Goal: Information Seeking & Learning: Learn about a topic

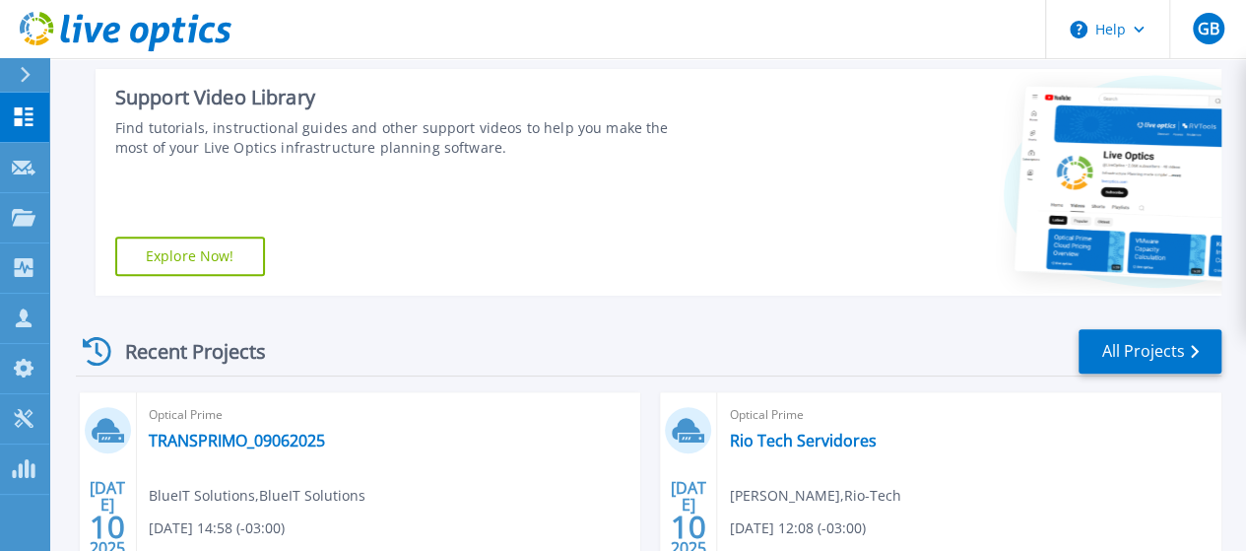
scroll to position [394, 0]
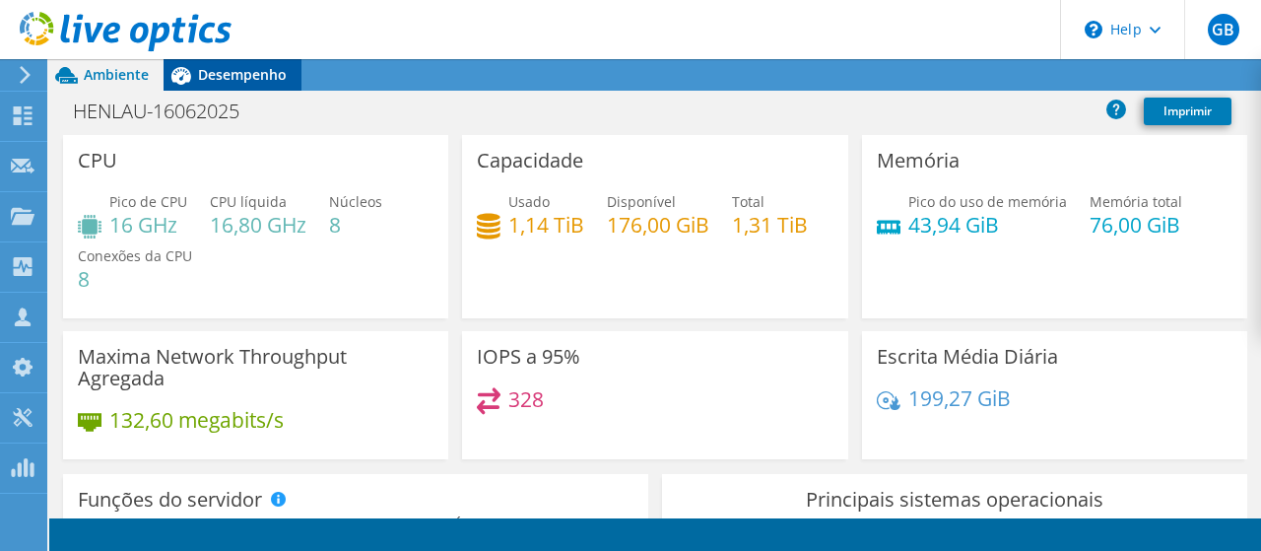
click at [230, 73] on span "Desempenho" at bounding box center [242, 74] width 89 height 19
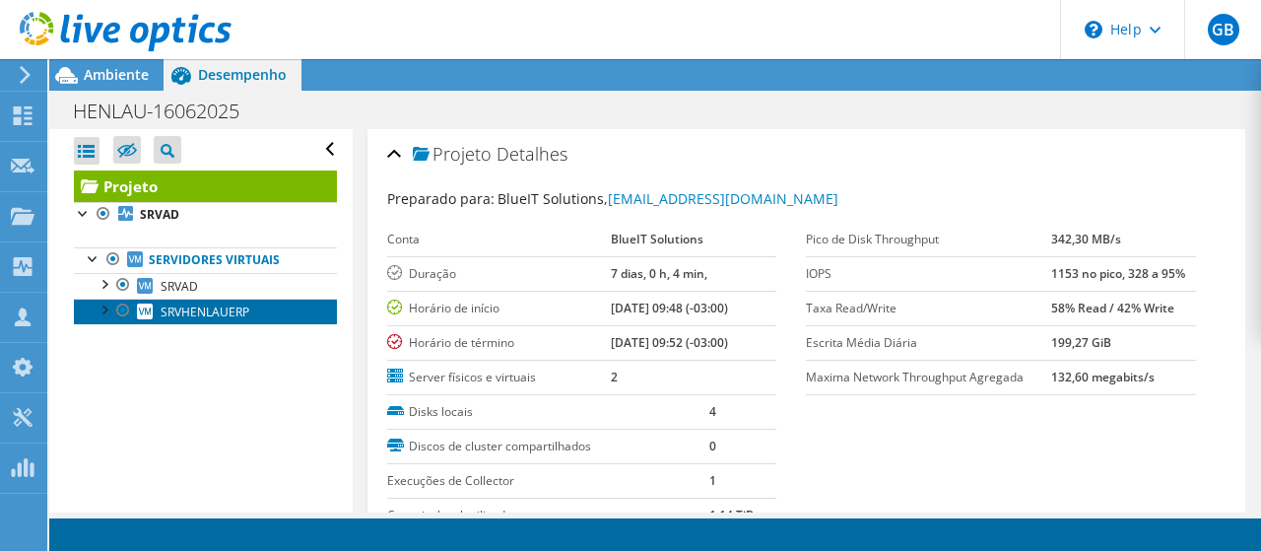
click at [226, 311] on span "SRVHENLAUERP" at bounding box center [205, 311] width 89 height 17
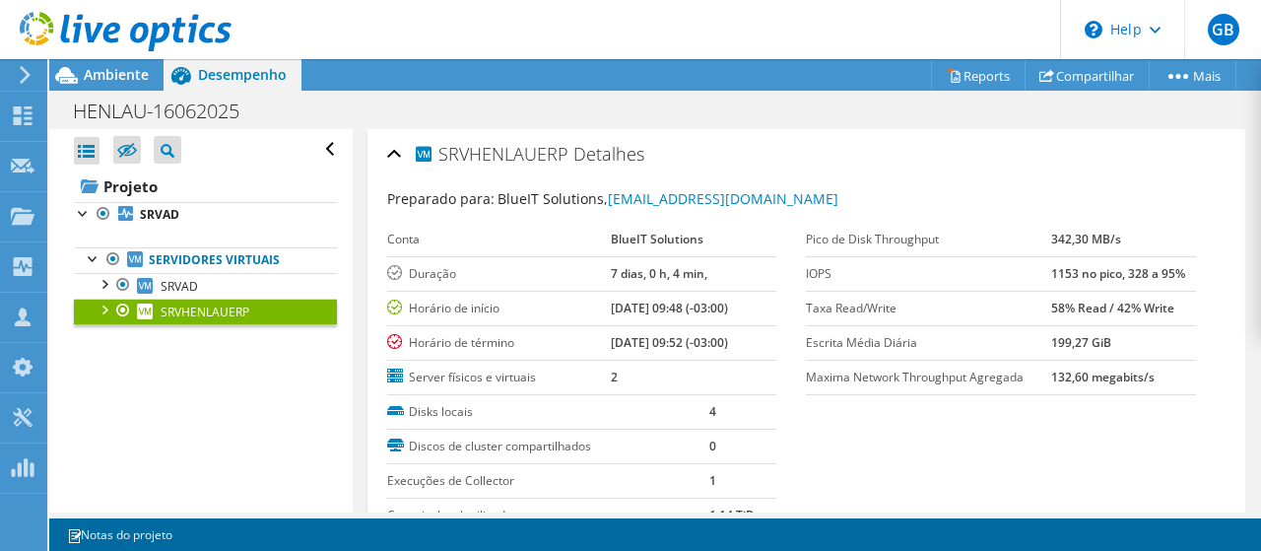
drag, startPoint x: 204, startPoint y: 312, endPoint x: 233, endPoint y: 320, distance: 30.6
click at [204, 312] on span "SRVHENLAUERP" at bounding box center [205, 311] width 89 height 17
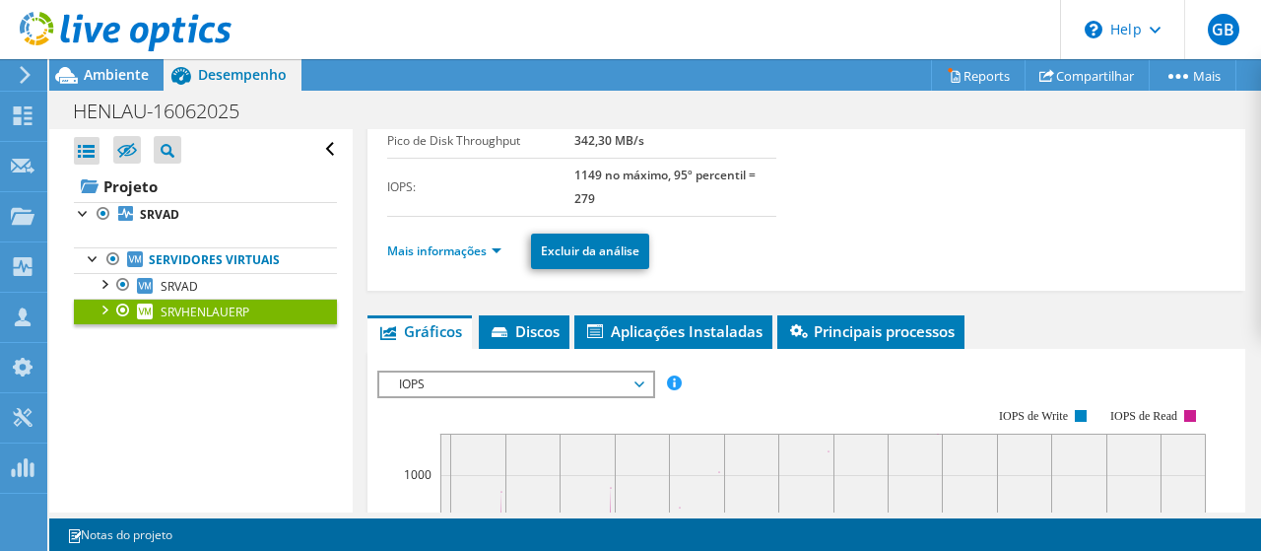
scroll to position [362, 0]
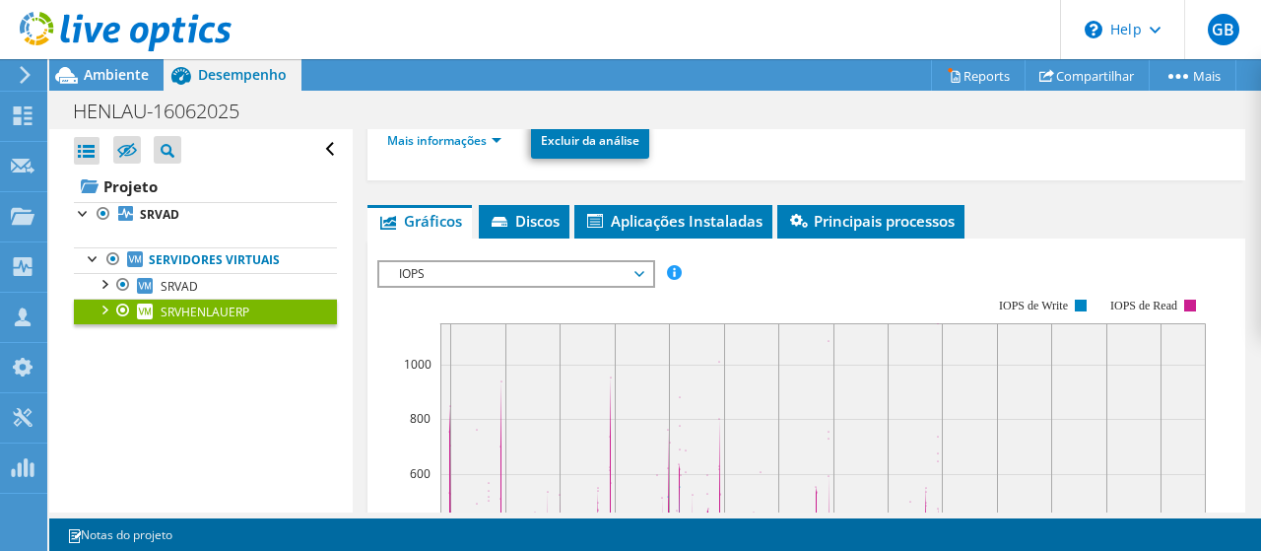
click at [557, 286] on span "IOPS" at bounding box center [515, 274] width 253 height 24
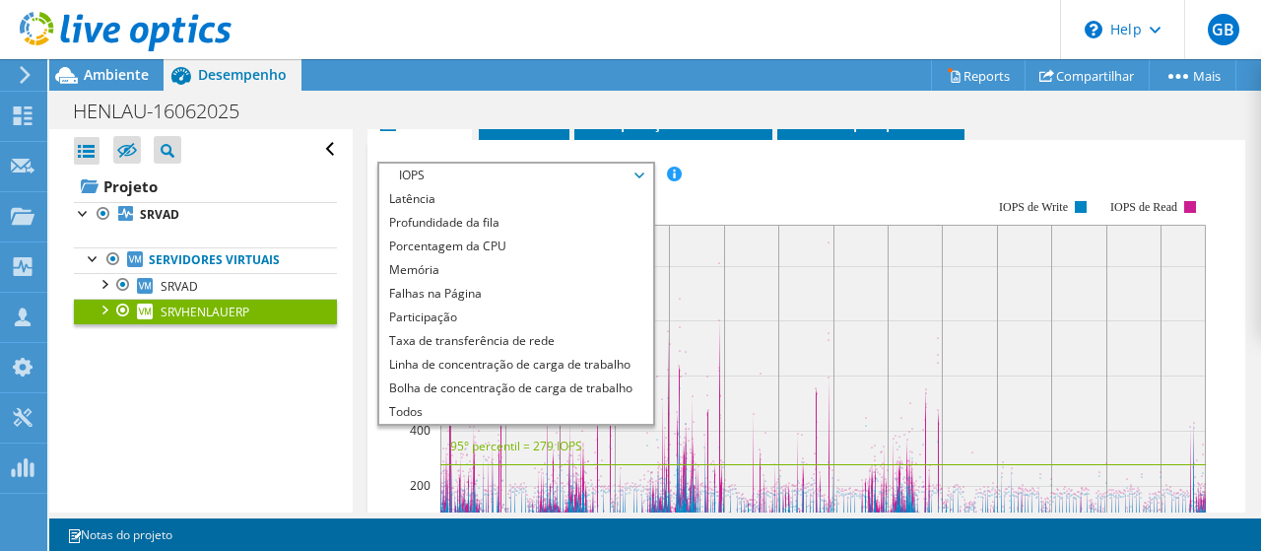
scroll to position [0, 0]
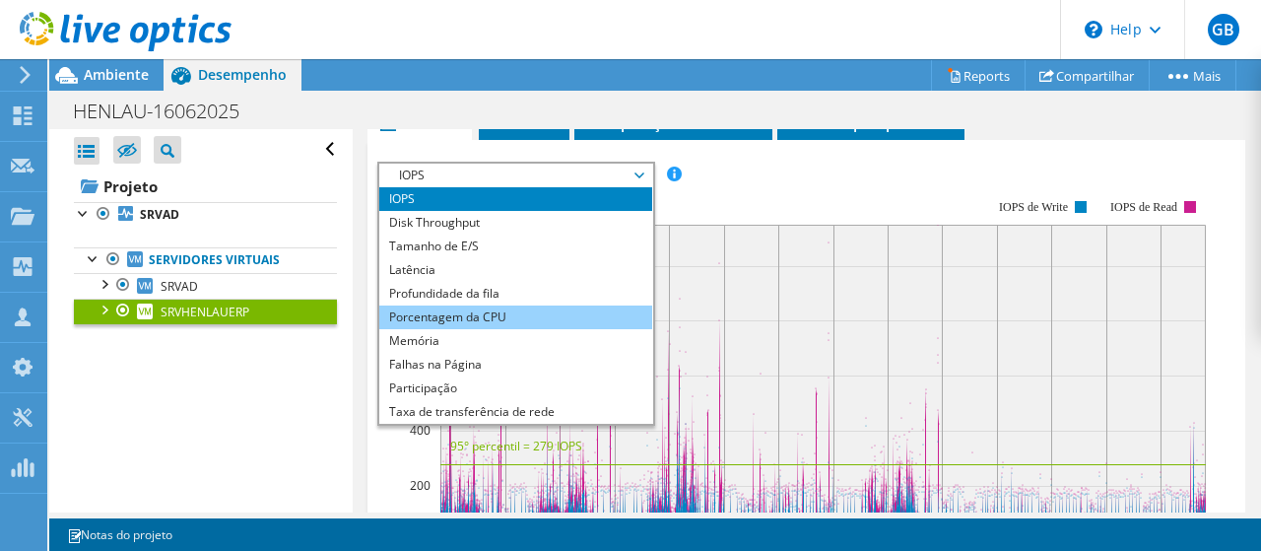
click at [522, 329] on li "Porcentagem da CPU" at bounding box center [515, 317] width 273 height 24
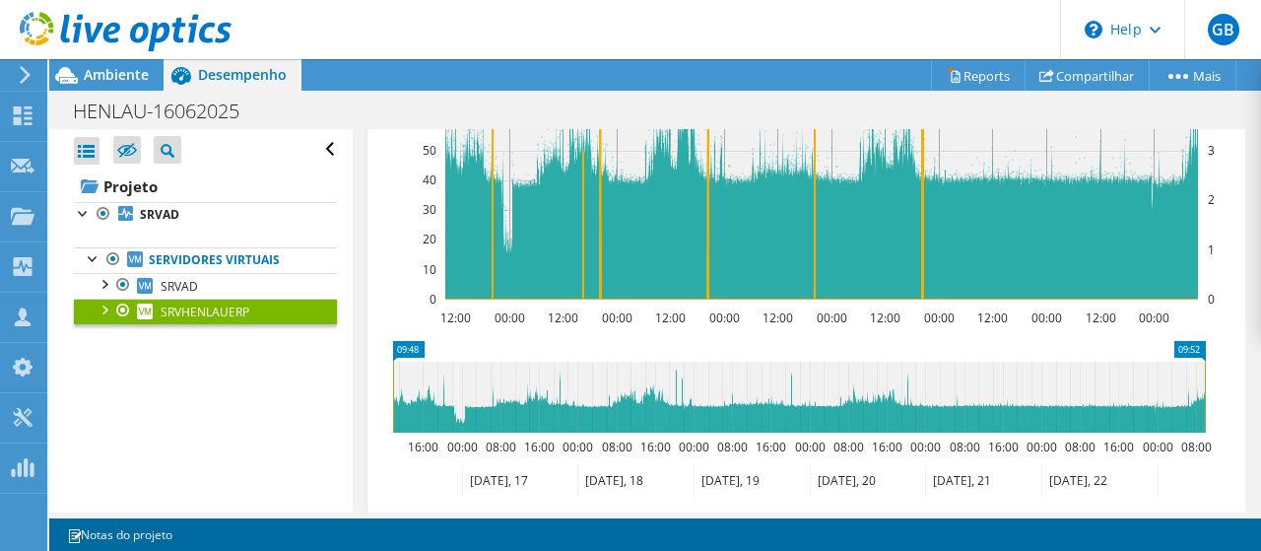
scroll to position [559, 0]
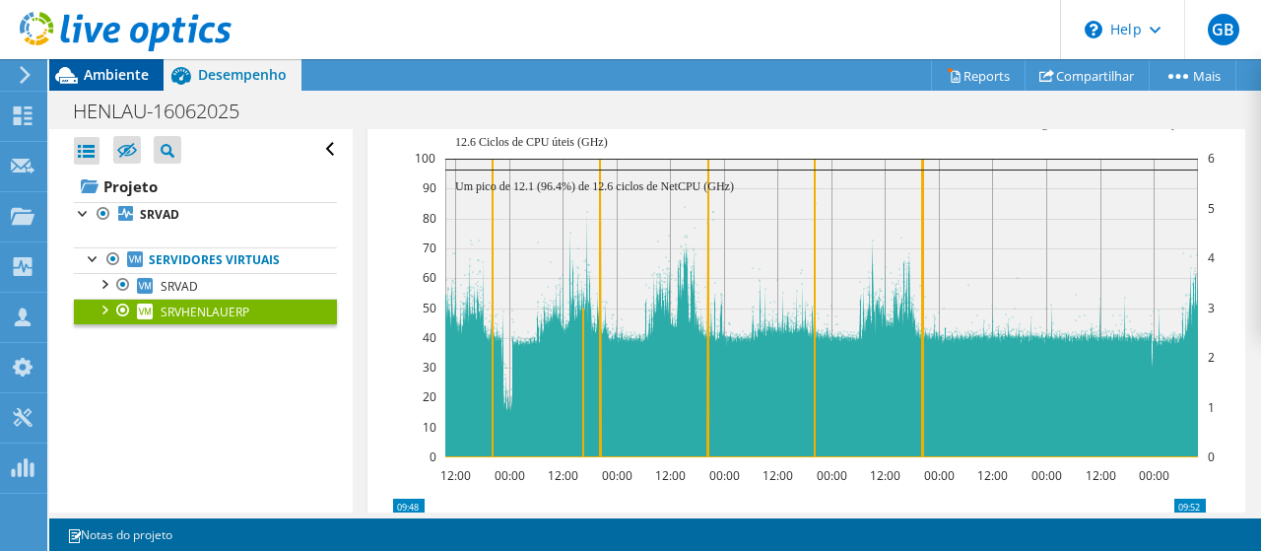
click at [132, 81] on span "Ambiente" at bounding box center [116, 74] width 65 height 19
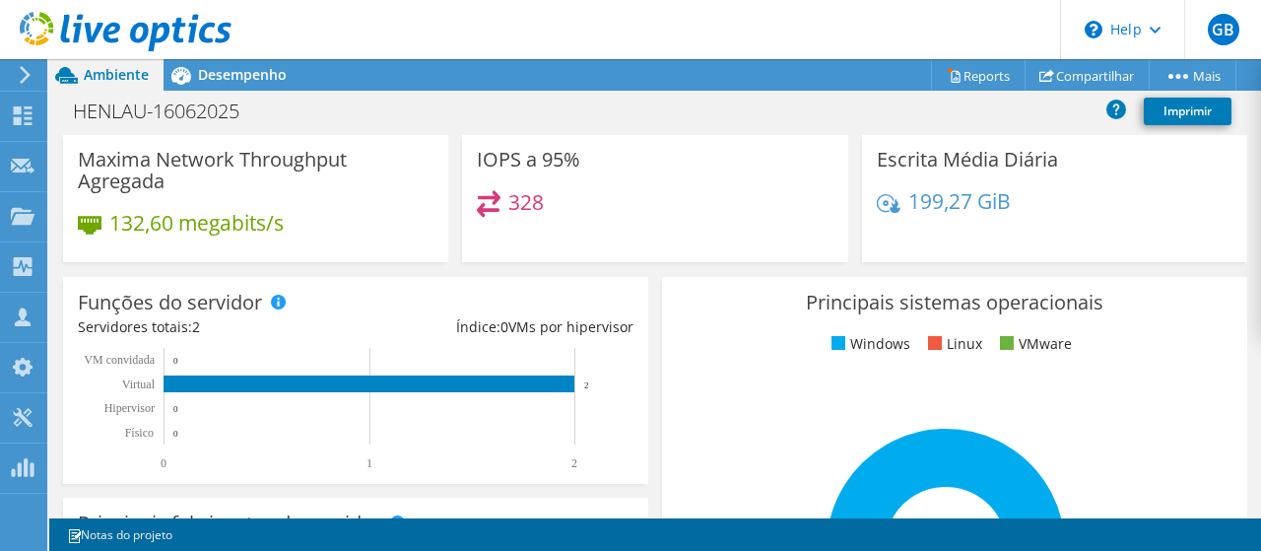
scroll to position [0, 0]
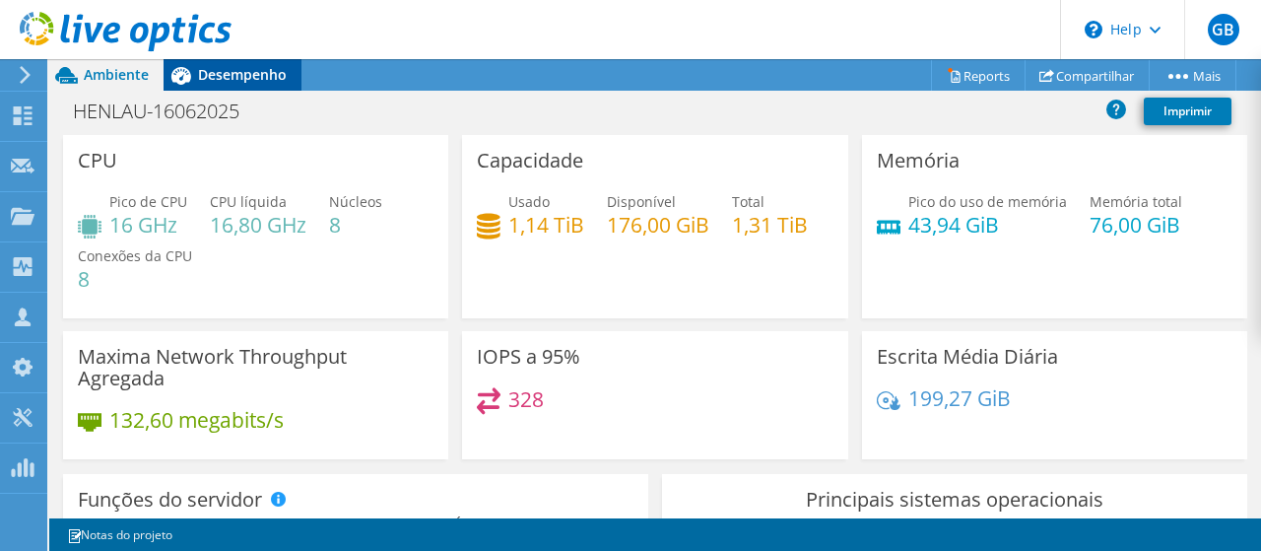
click at [240, 64] on div "Desempenho" at bounding box center [232, 75] width 138 height 32
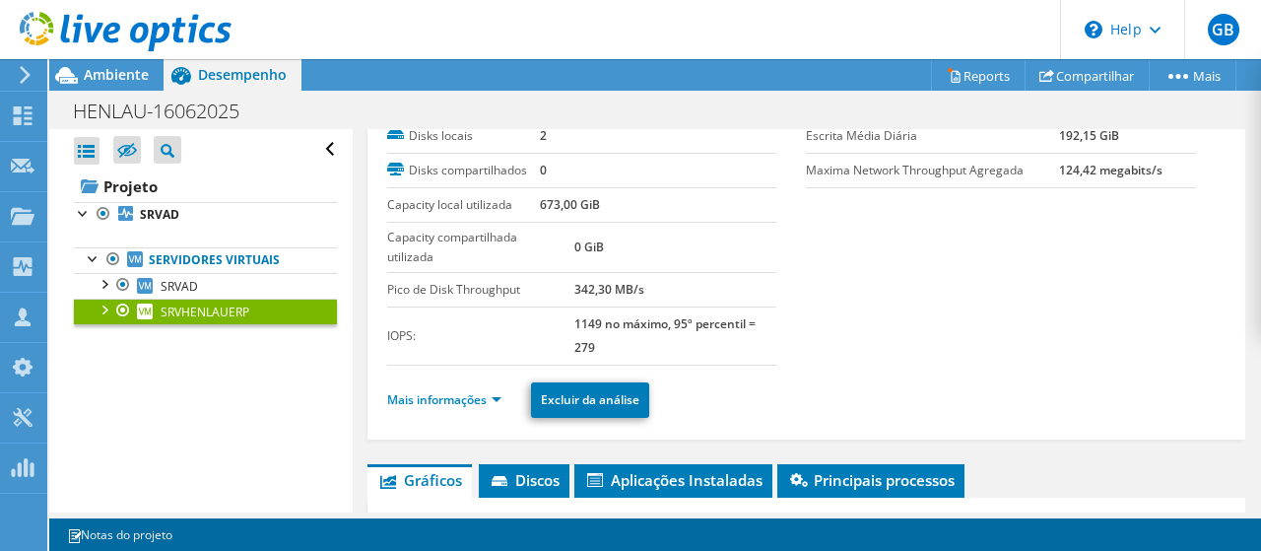
scroll to position [295, 0]
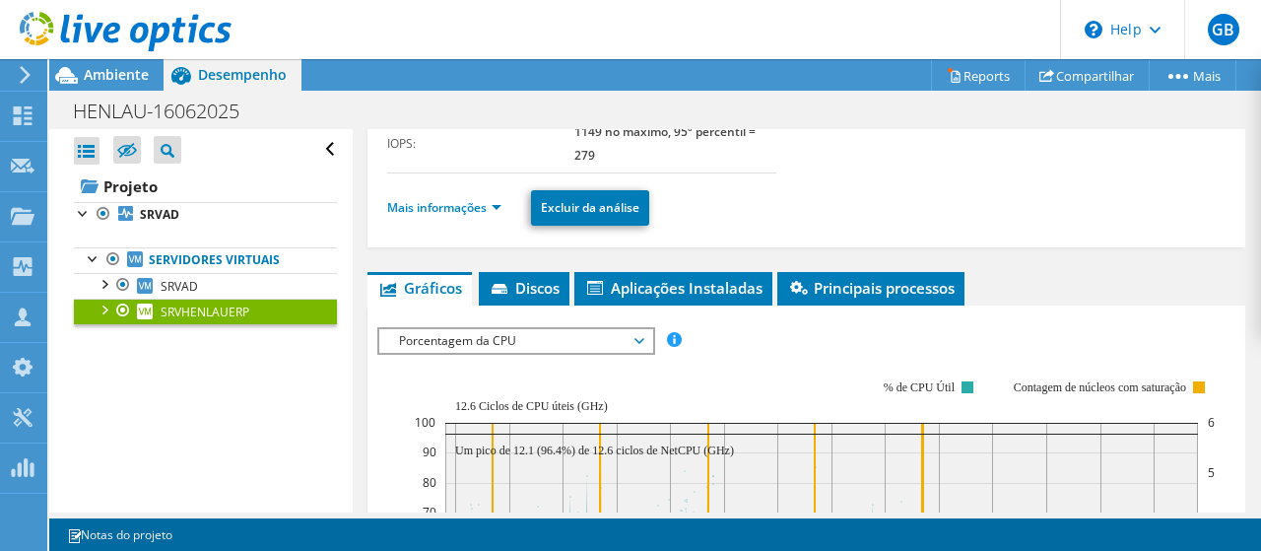
click at [471, 219] on li "Mais informações" at bounding box center [450, 208] width 126 height 22
click at [463, 216] on link "Mais informações" at bounding box center [444, 207] width 114 height 17
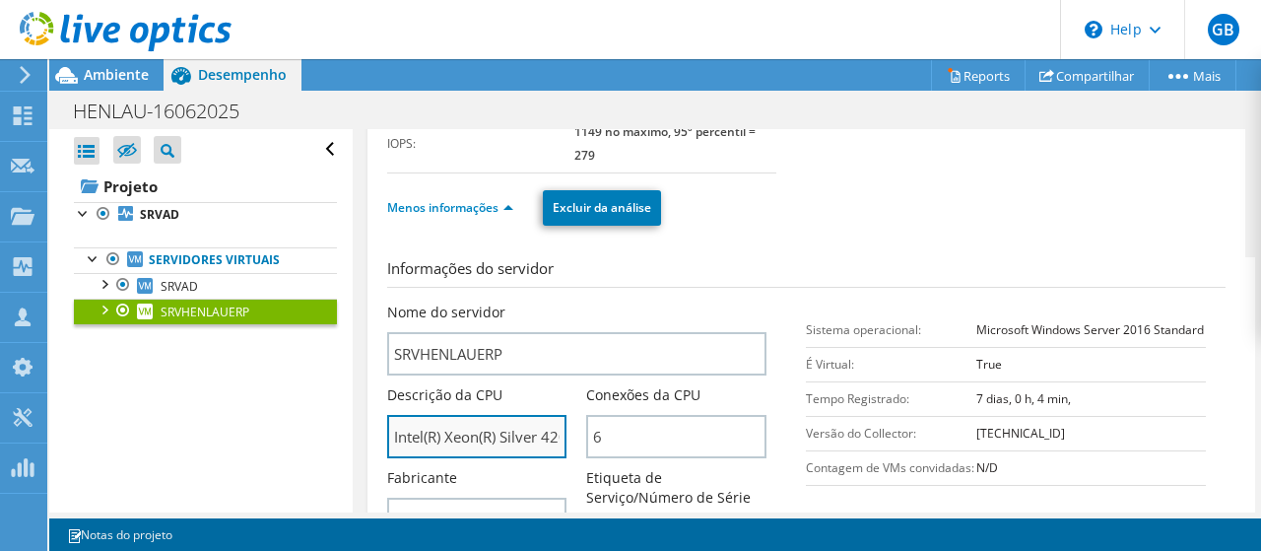
click at [471, 458] on input "Intel(R) Xeon(R) Silver 4208 CPU @ 2.10GHz" at bounding box center [477, 436] width 180 height 43
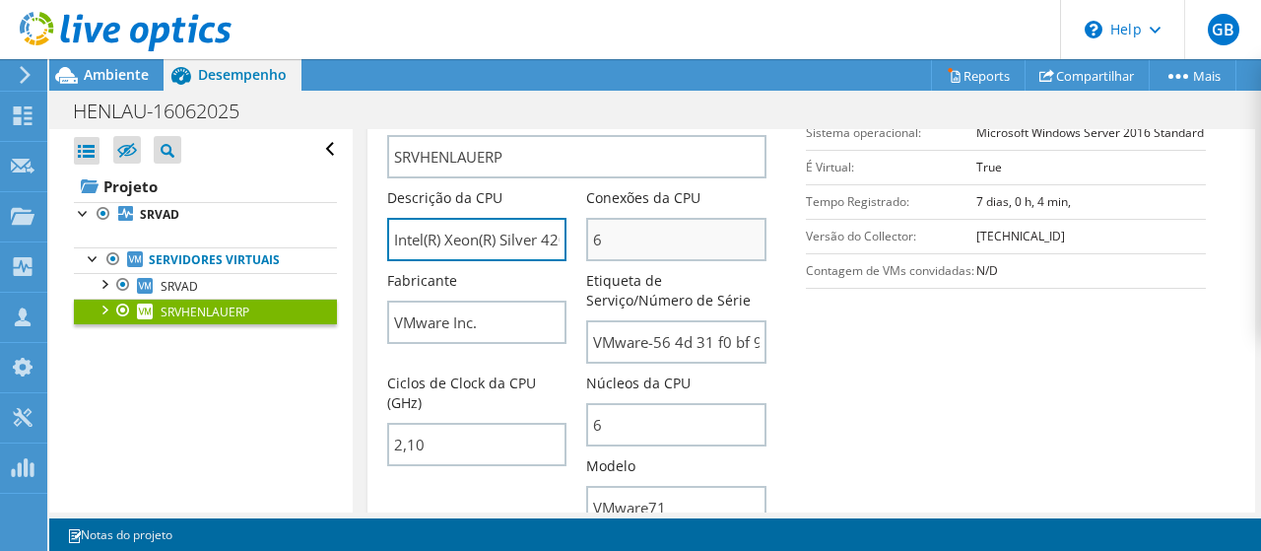
scroll to position [0, 132]
drag, startPoint x: 544, startPoint y: 276, endPoint x: 441, endPoint y: 275, distance: 102.4
click at [441, 261] on input "Intel(R) Xeon(R) Silver 4208 CPU @ 2.10GHz" at bounding box center [477, 239] width 180 height 43
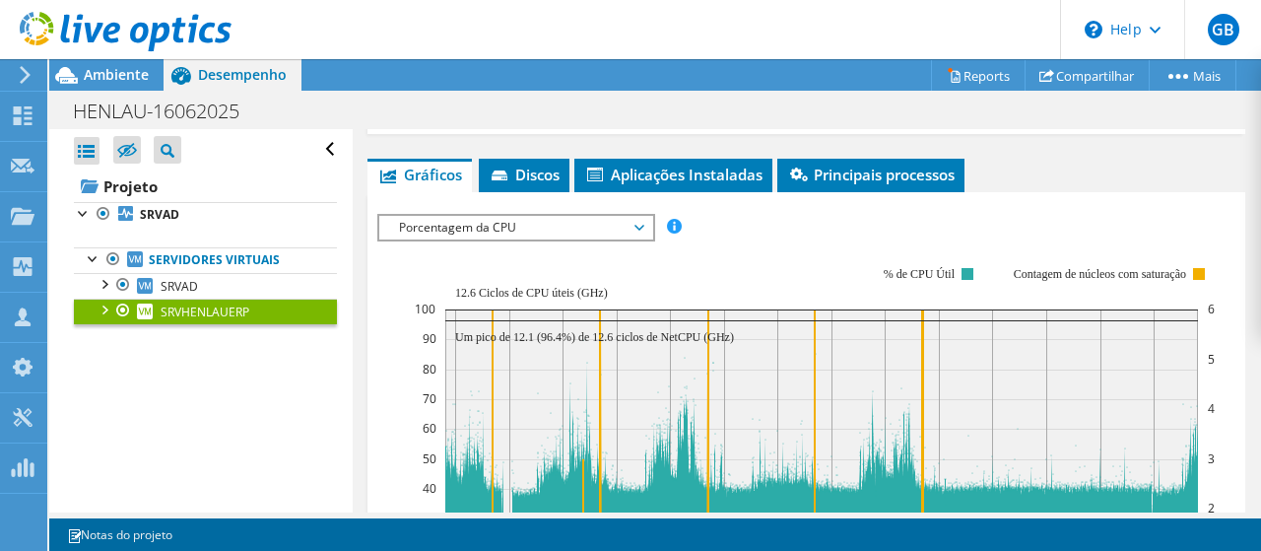
scroll to position [1379, 0]
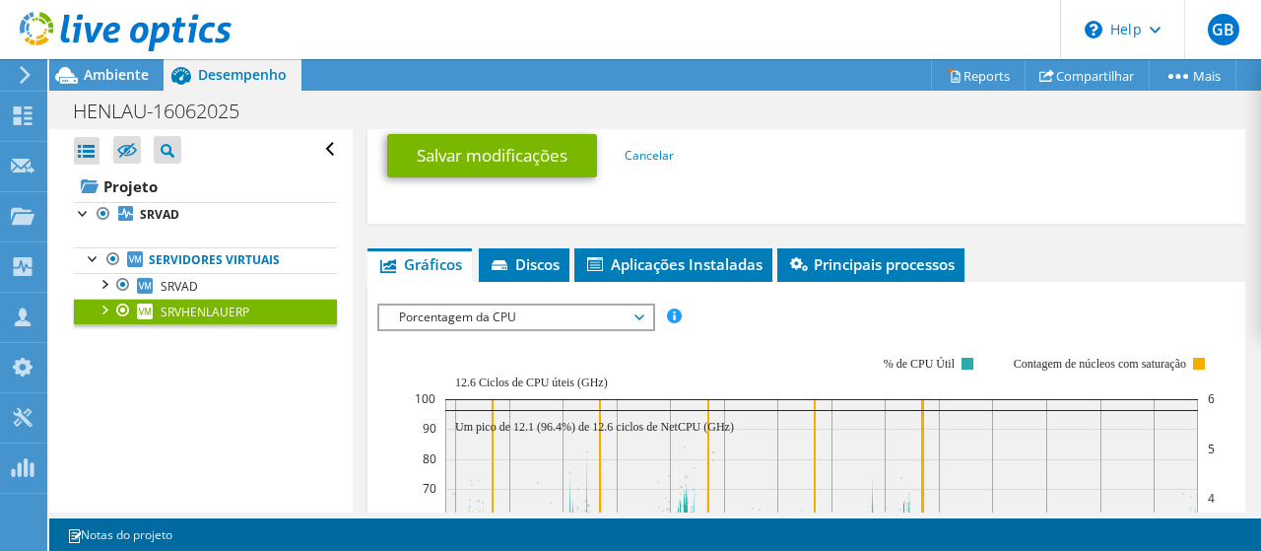
click at [525, 329] on span "Porcentagem da CPU" at bounding box center [515, 317] width 253 height 24
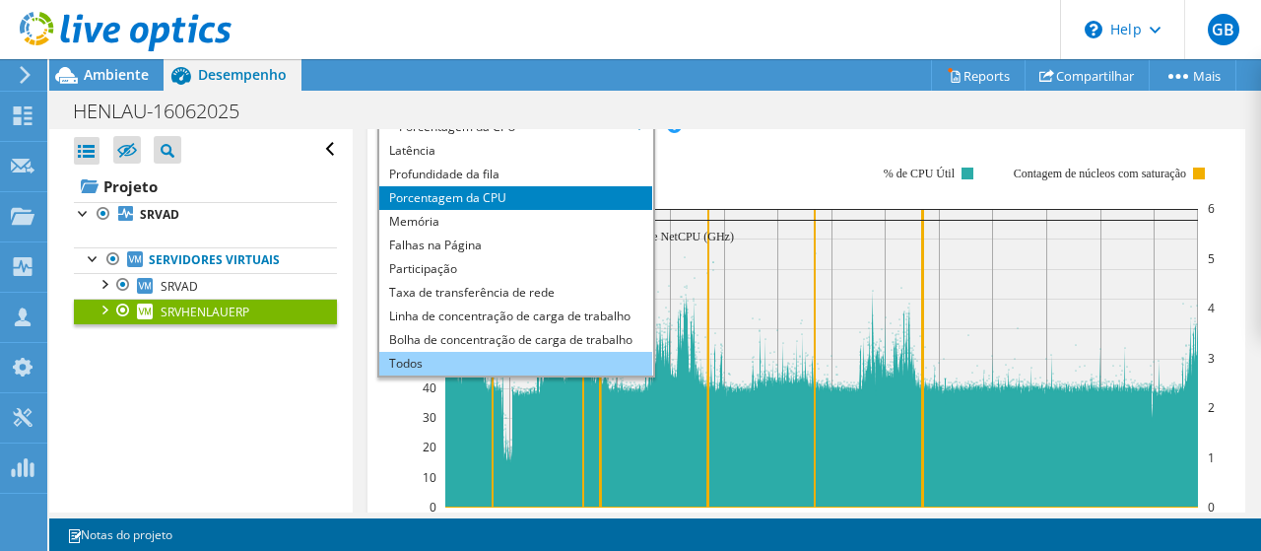
scroll to position [1576, 0]
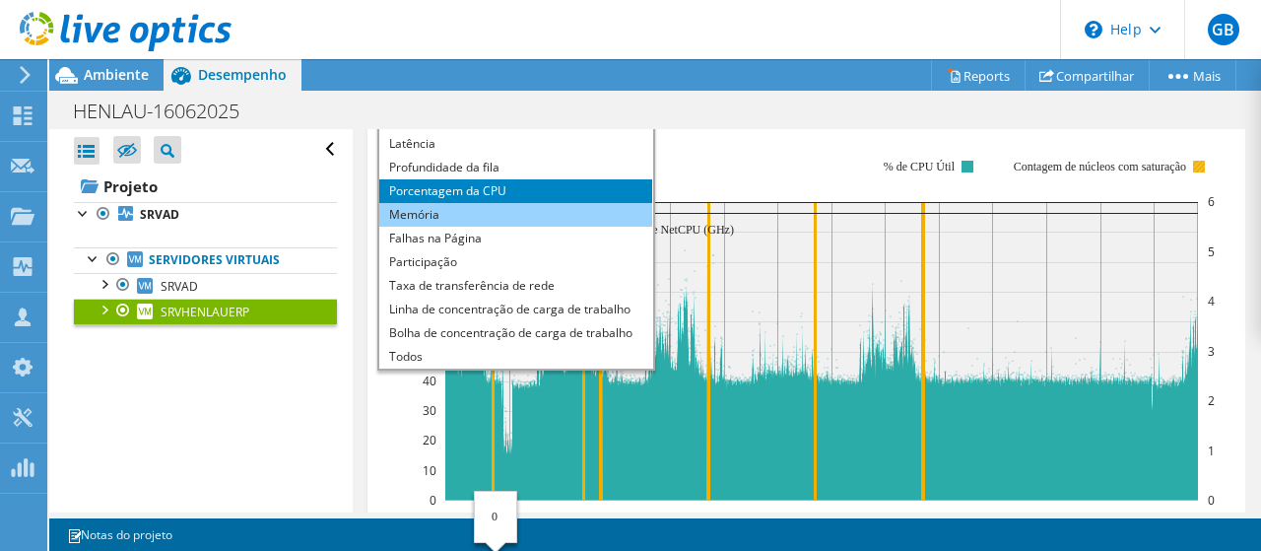
click at [446, 227] on li "Memória" at bounding box center [515, 215] width 273 height 24
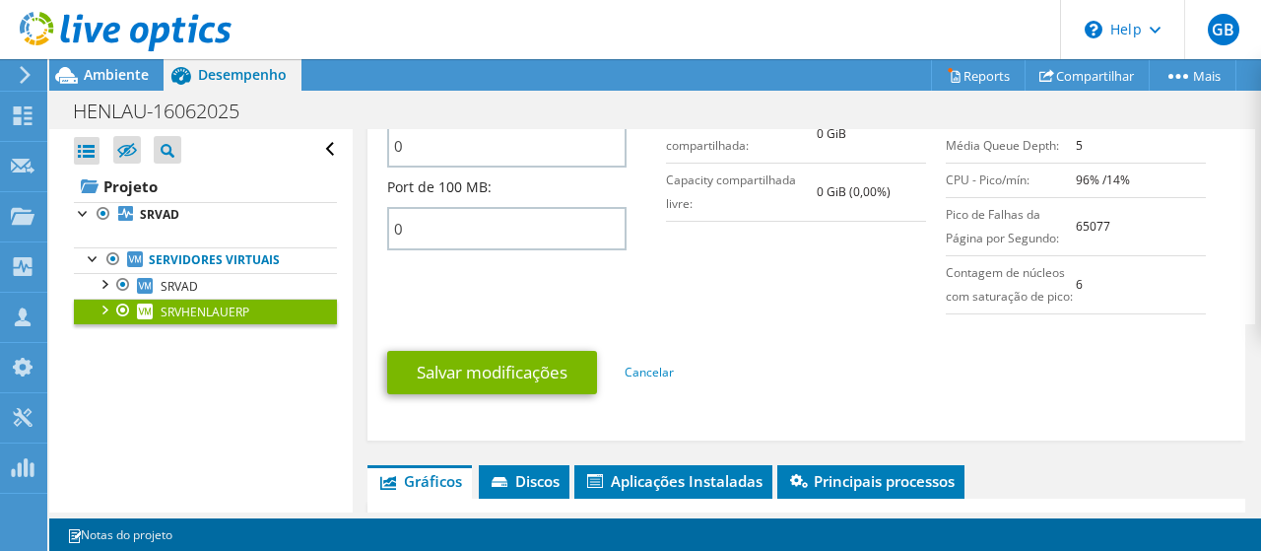
scroll to position [1379, 0]
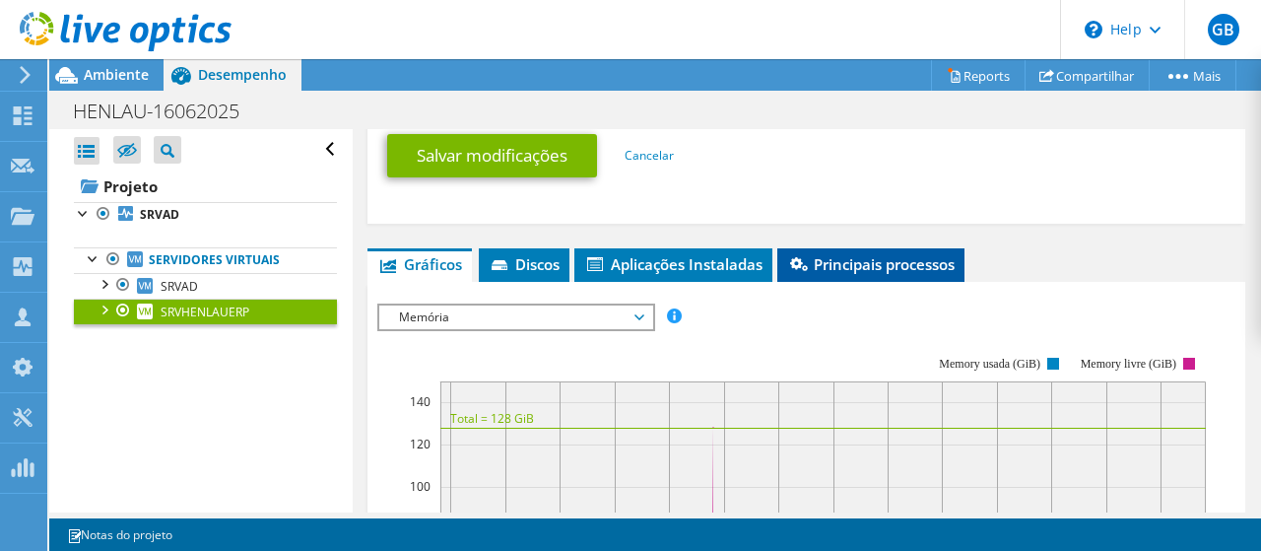
click at [875, 274] on span "Principais processos" at bounding box center [870, 264] width 167 height 20
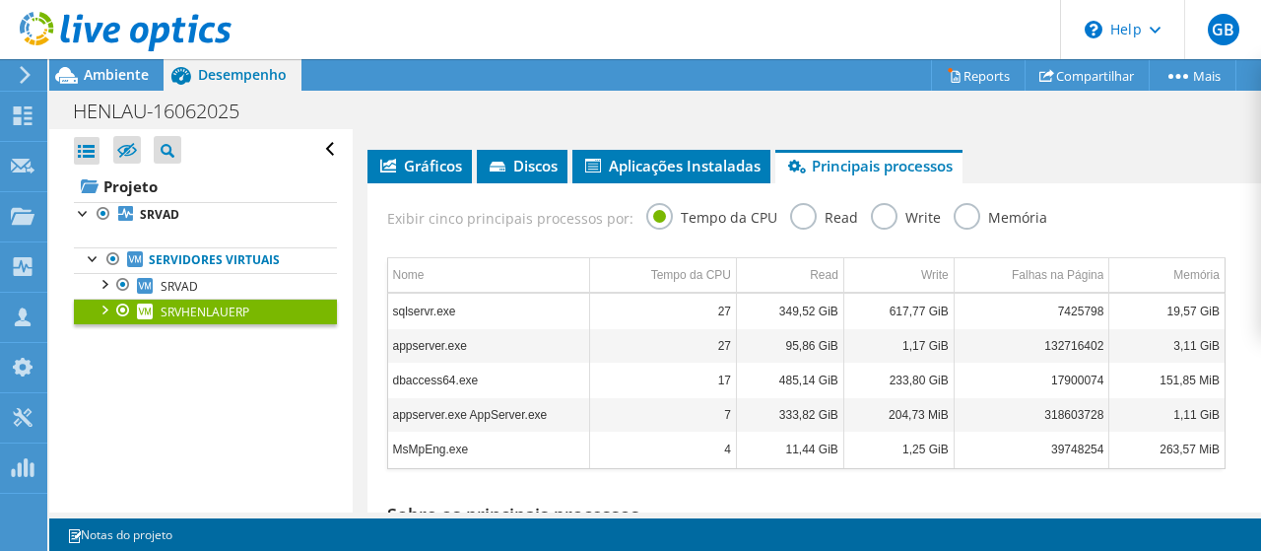
scroll to position [1576, 0]
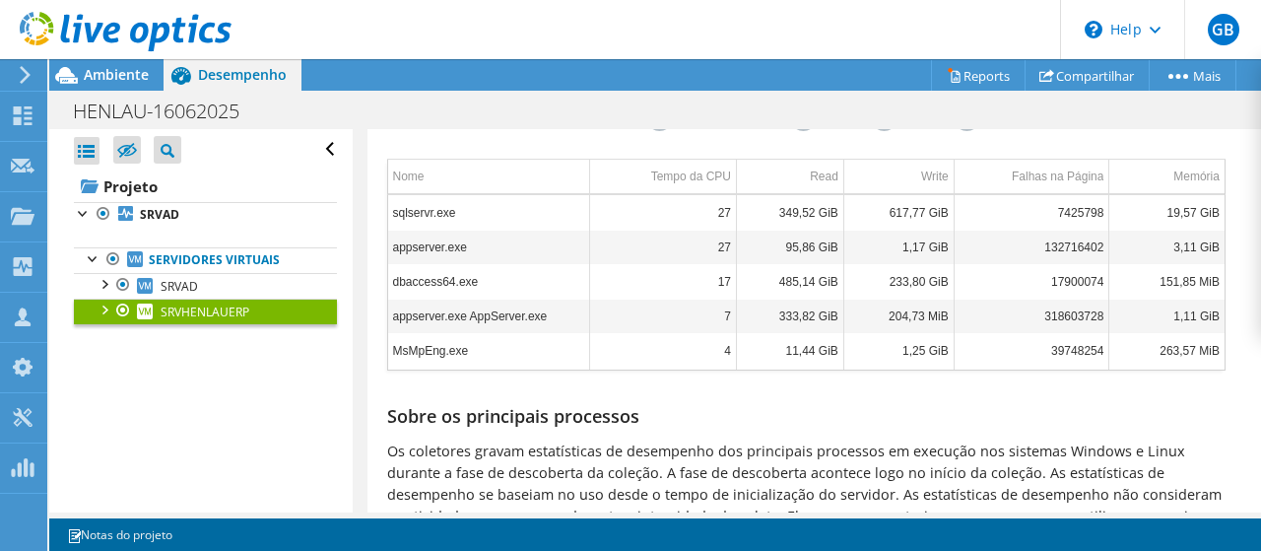
click at [953, 129] on label "Memória" at bounding box center [1000, 116] width 94 height 25
click at [0, 0] on input "Memória" at bounding box center [0, 0] width 0 height 0
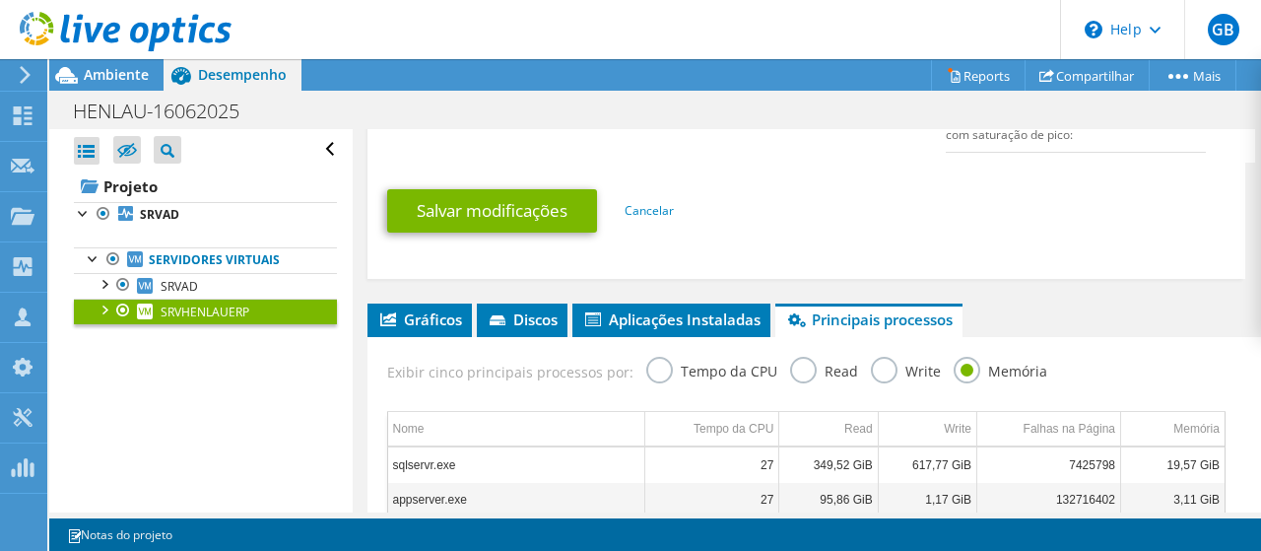
scroll to position [1280, 0]
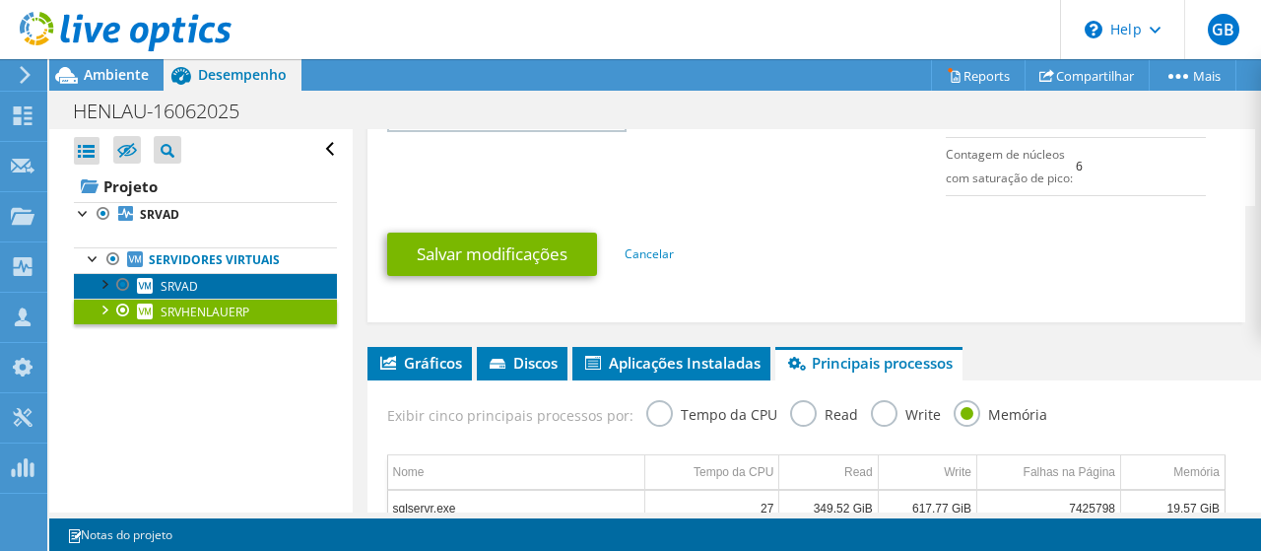
click at [207, 283] on link "SRVAD" at bounding box center [205, 286] width 263 height 26
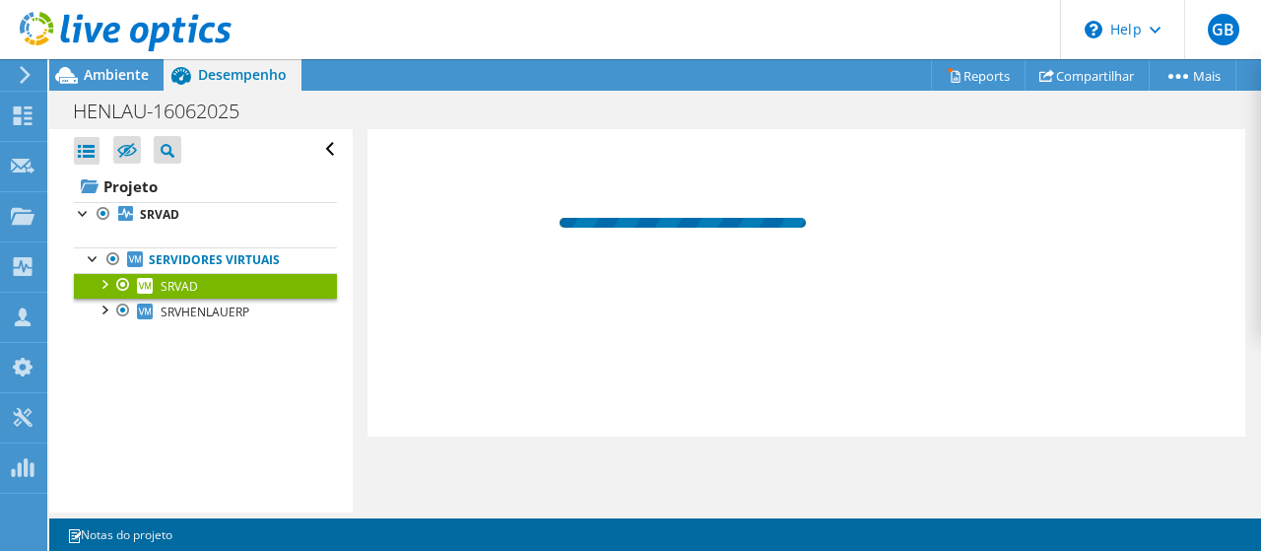
scroll to position [617, 0]
click at [214, 287] on link "SRVAD" at bounding box center [205, 286] width 263 height 26
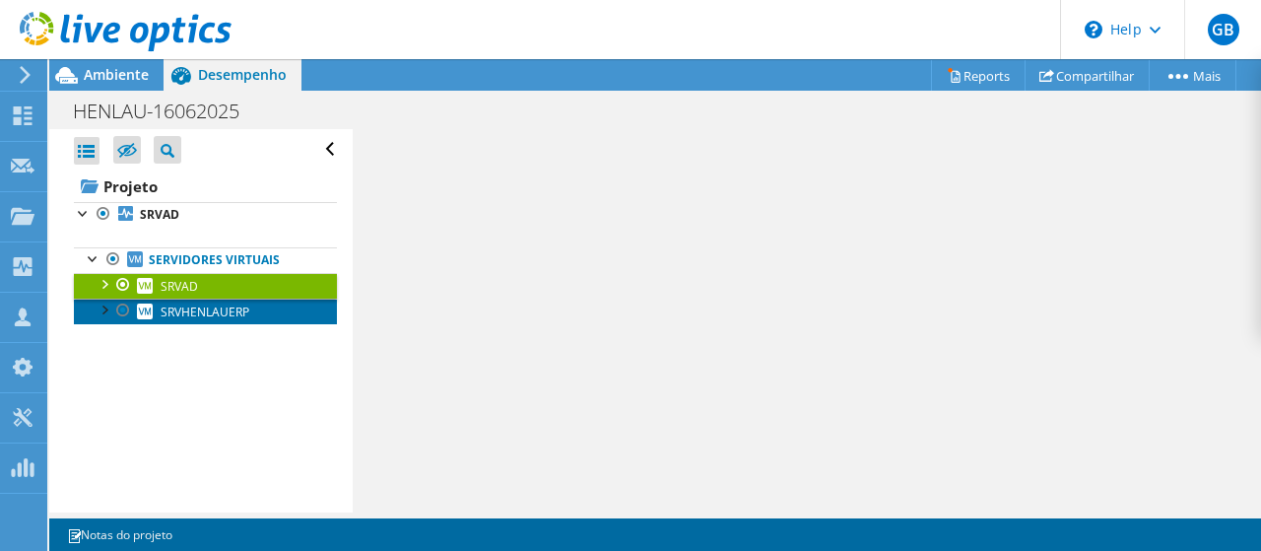
click at [231, 312] on span "SRVHENLAUERP" at bounding box center [205, 311] width 89 height 17
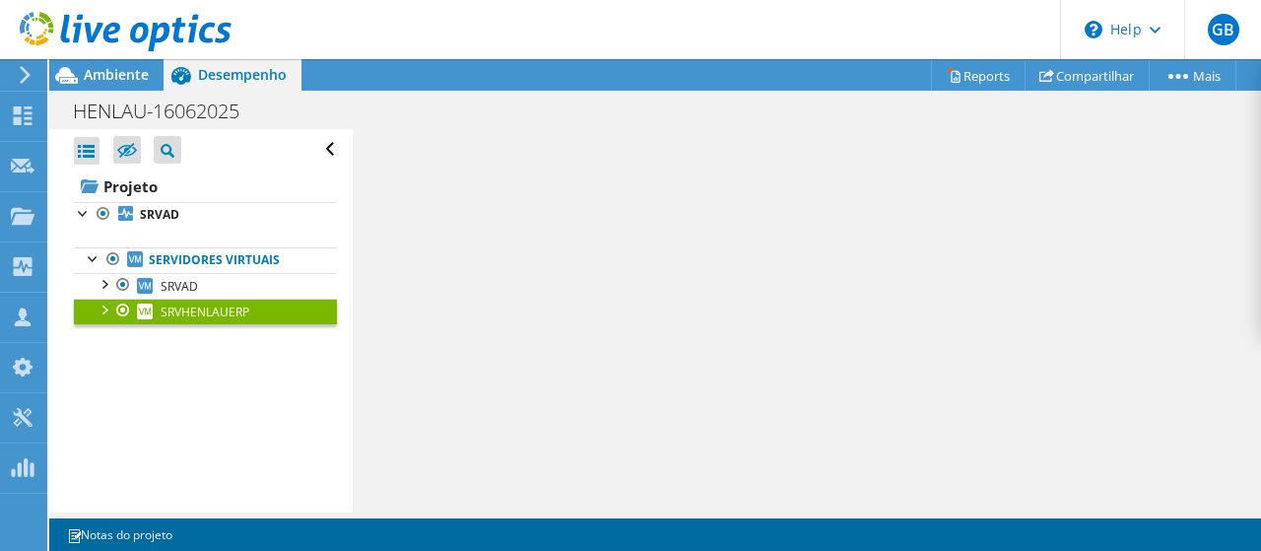
scroll to position [479, 0]
click at [221, 307] on span "SRVHENLAUERP" at bounding box center [205, 311] width 89 height 17
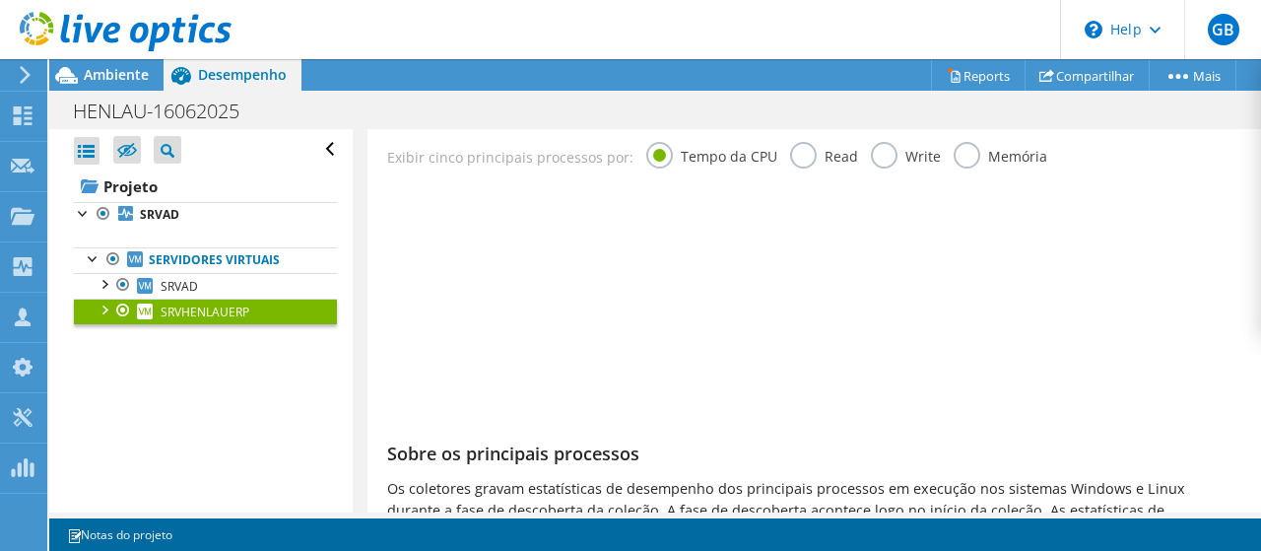
click at [569, 308] on div "Data grid" at bounding box center [806, 302] width 838 height 211
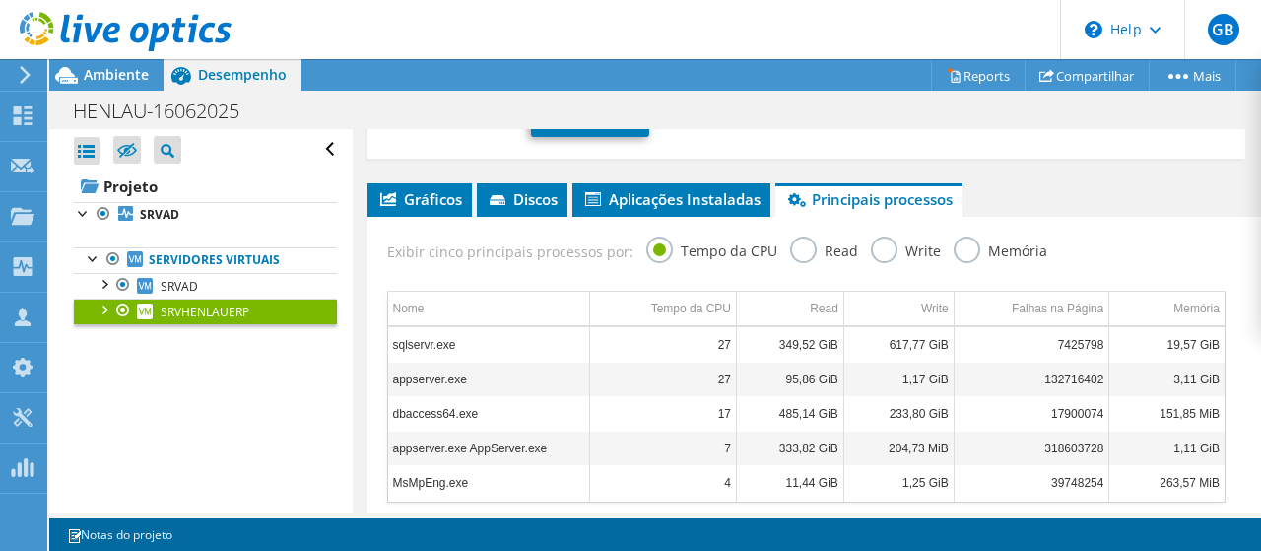
scroll to position [351, 0]
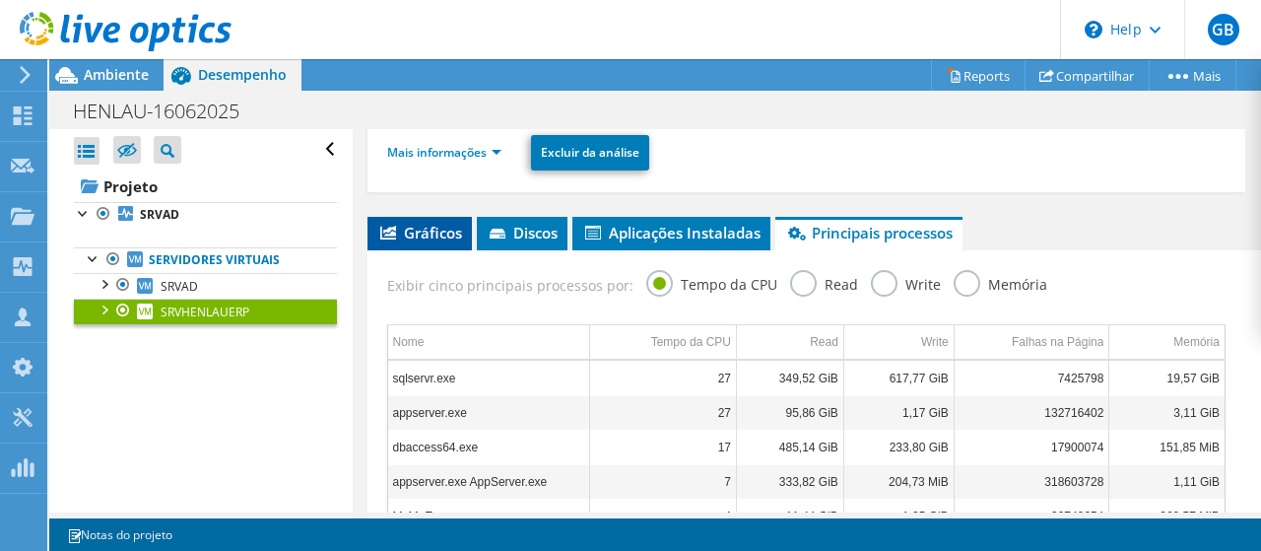
click at [441, 242] on span "Gráficos" at bounding box center [419, 233] width 85 height 20
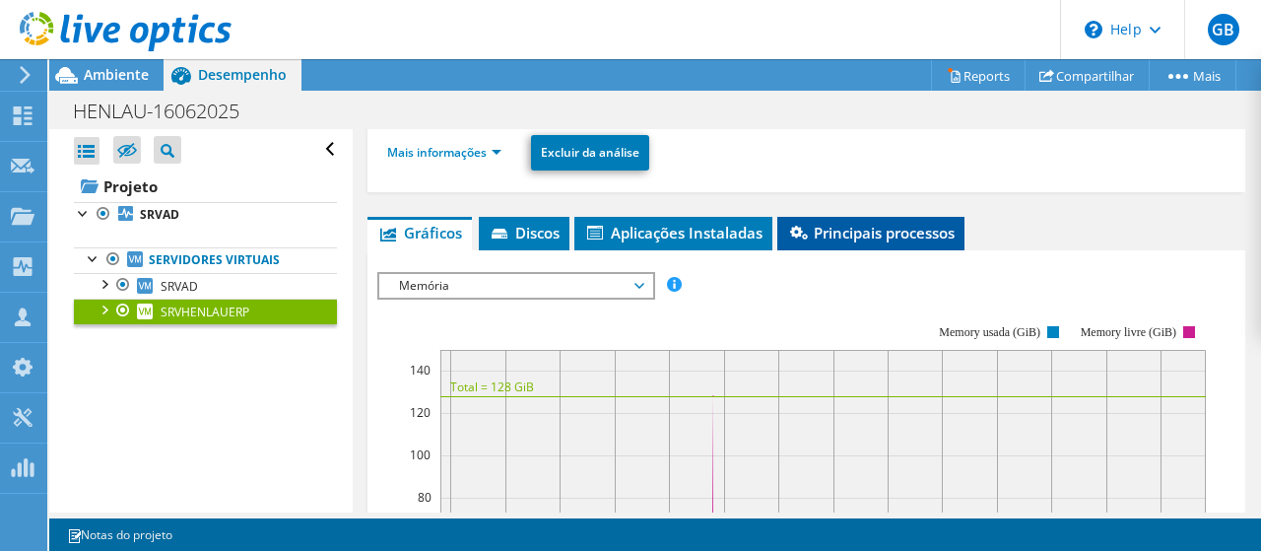
click at [908, 242] on span "Principais processos" at bounding box center [870, 233] width 167 height 20
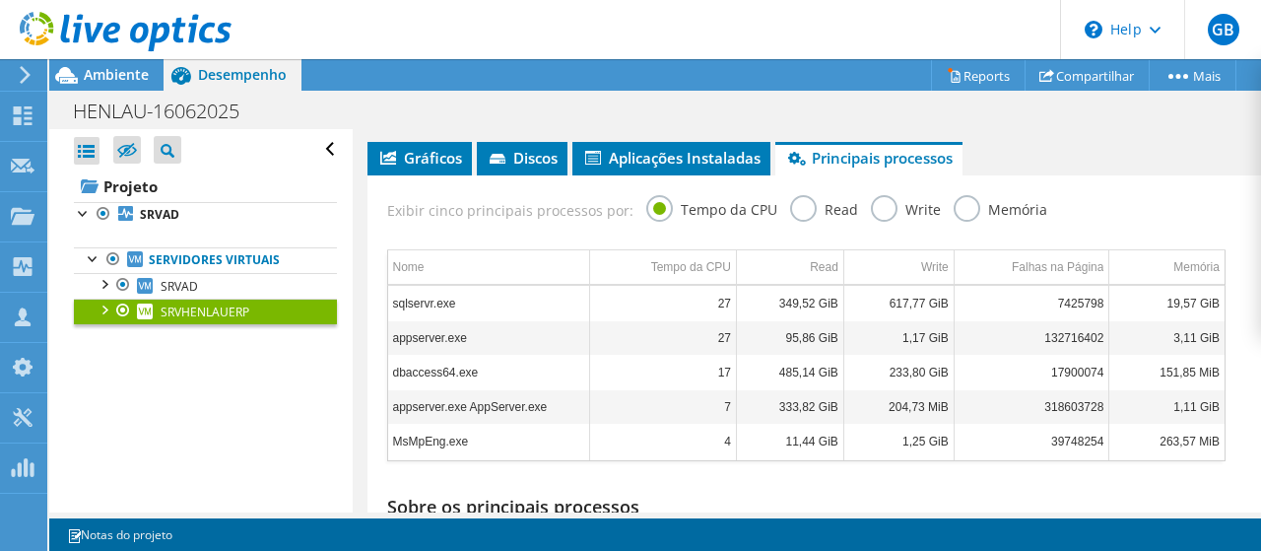
scroll to position [548, 0]
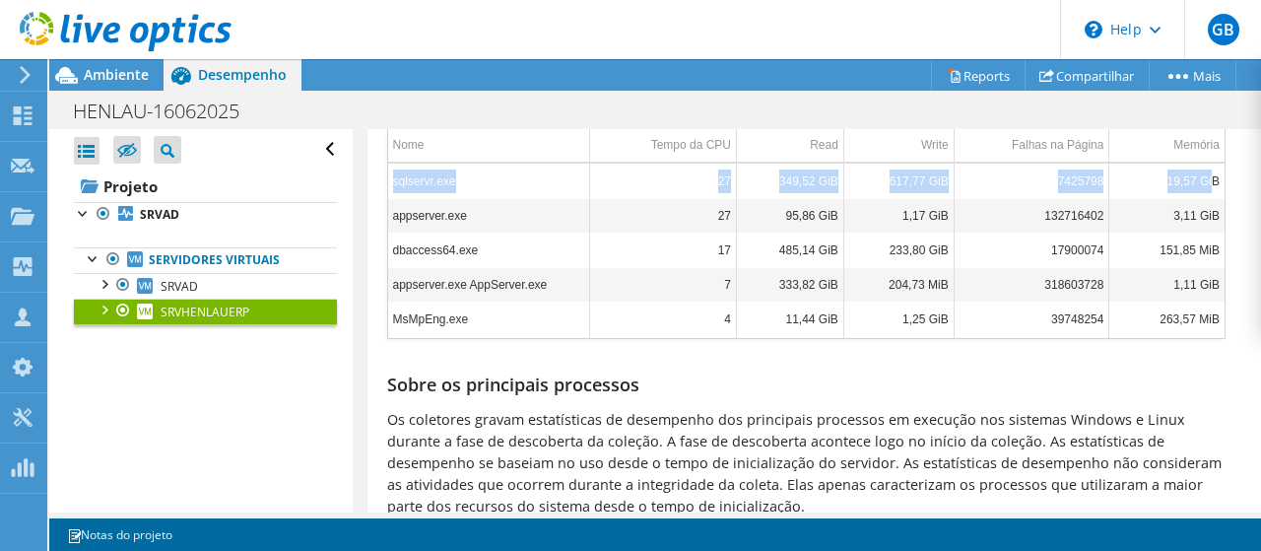
drag, startPoint x: 392, startPoint y: 218, endPoint x: 1201, endPoint y: 221, distance: 808.6
click at [1201, 198] on tr "sqlservr.exe 27 349,52 GiB 617,77 GiB 7425798 19,57 GiB" at bounding box center [806, 180] width 836 height 34
click at [1158, 198] on td "19,57 GiB" at bounding box center [1166, 180] width 115 height 34
drag, startPoint x: 1171, startPoint y: 217, endPoint x: 1201, endPoint y: 218, distance: 29.6
click at [1201, 198] on td "19,57 GiB" at bounding box center [1166, 180] width 115 height 34
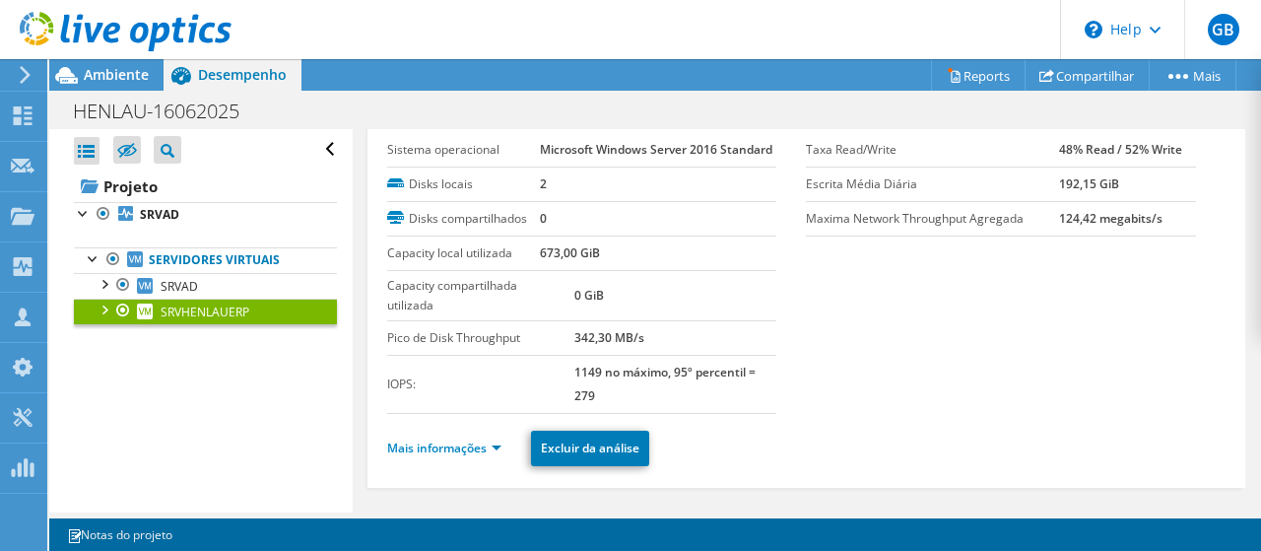
scroll to position [351, 0]
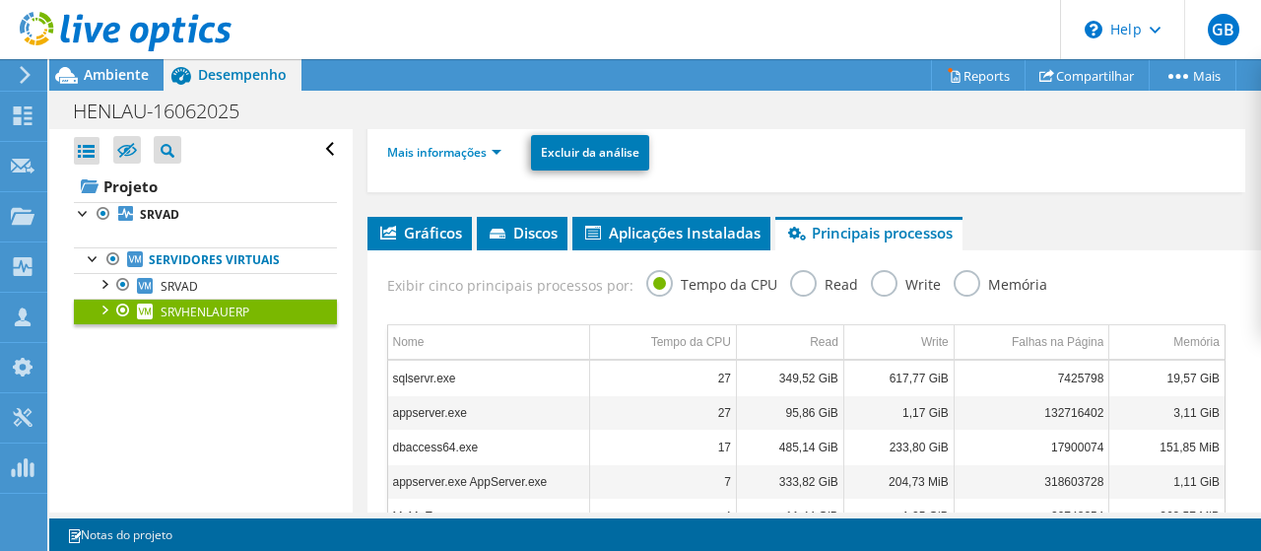
click at [453, 159] on div "Mais informações Excluir da análise" at bounding box center [806, 152] width 838 height 69
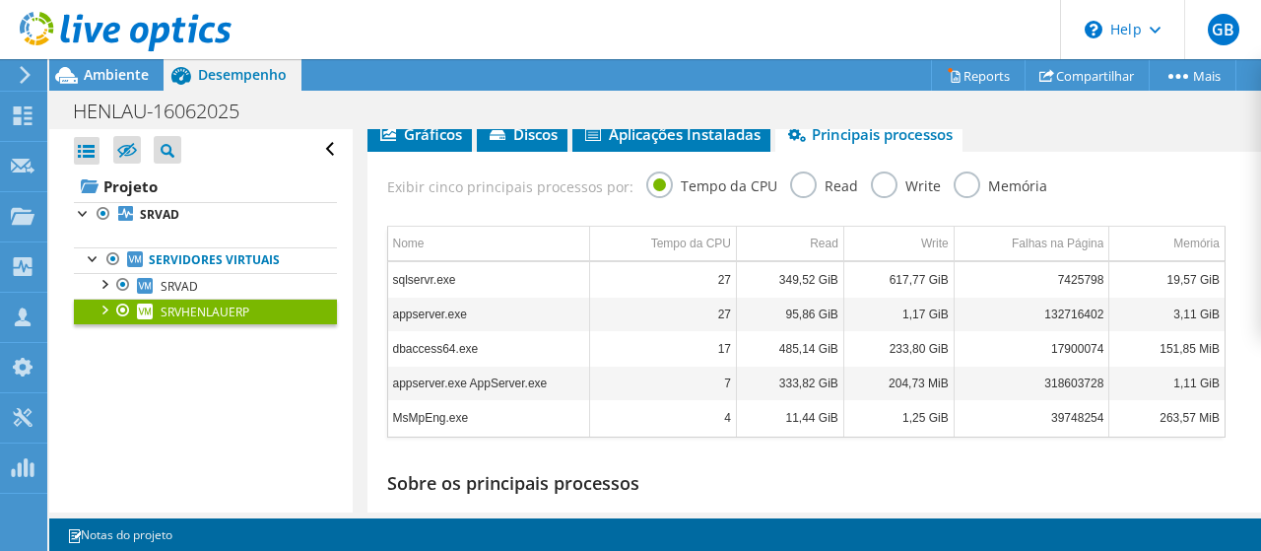
drag, startPoint x: 429, startPoint y: 168, endPoint x: 518, endPoint y: 252, distance: 121.9
click at [429, 144] on span "Gráficos" at bounding box center [419, 134] width 85 height 20
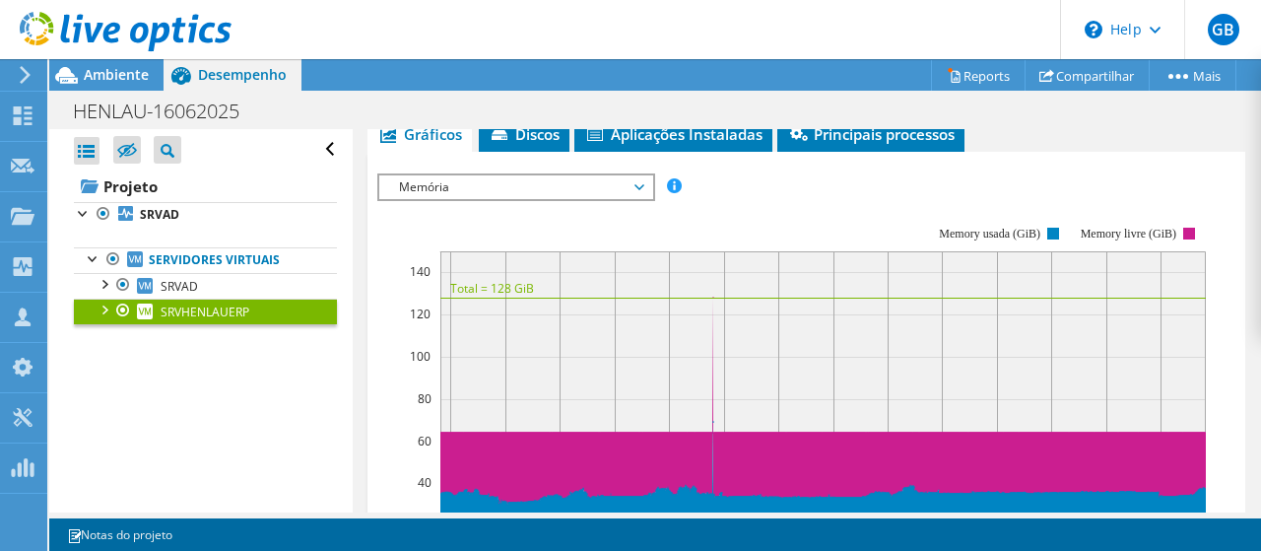
scroll to position [154, 0]
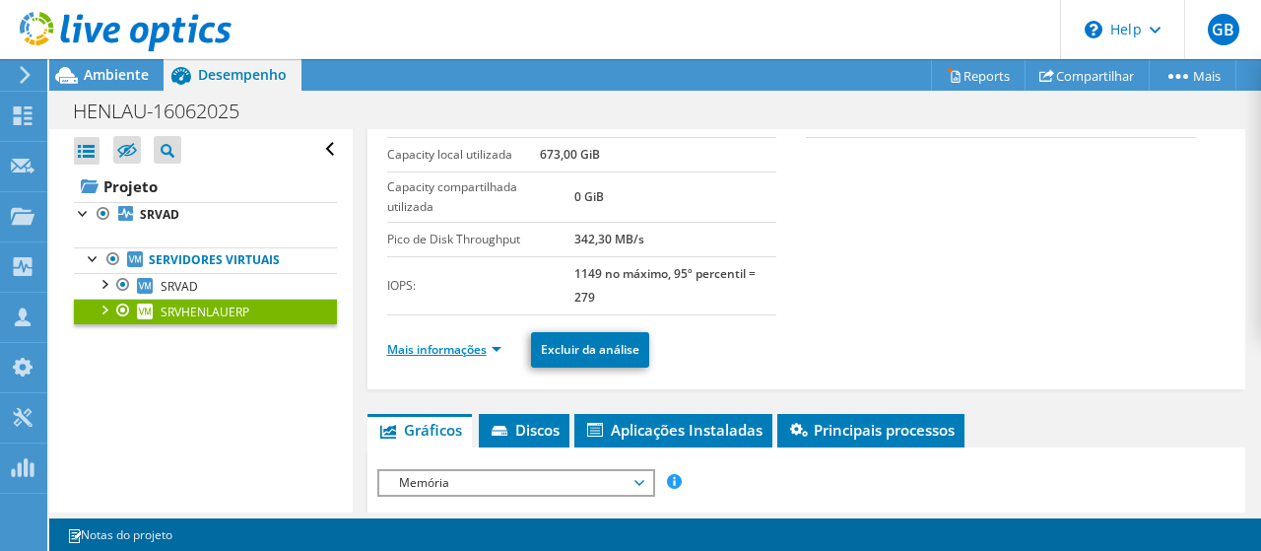
click at [468, 358] on link "Mais informações" at bounding box center [444, 349] width 114 height 17
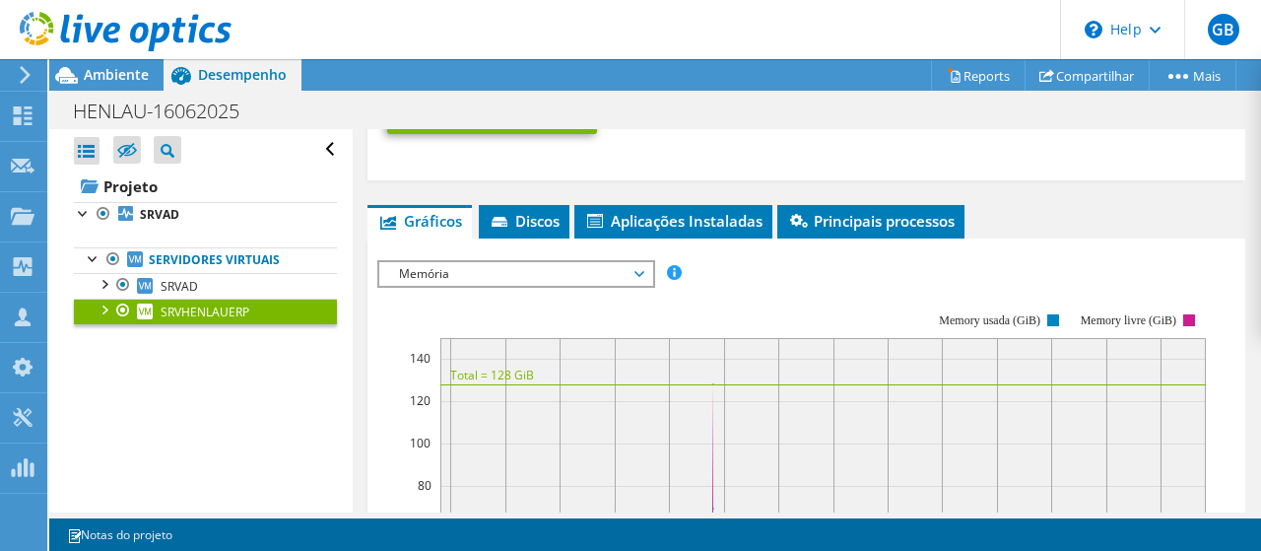
scroll to position [1533, 0]
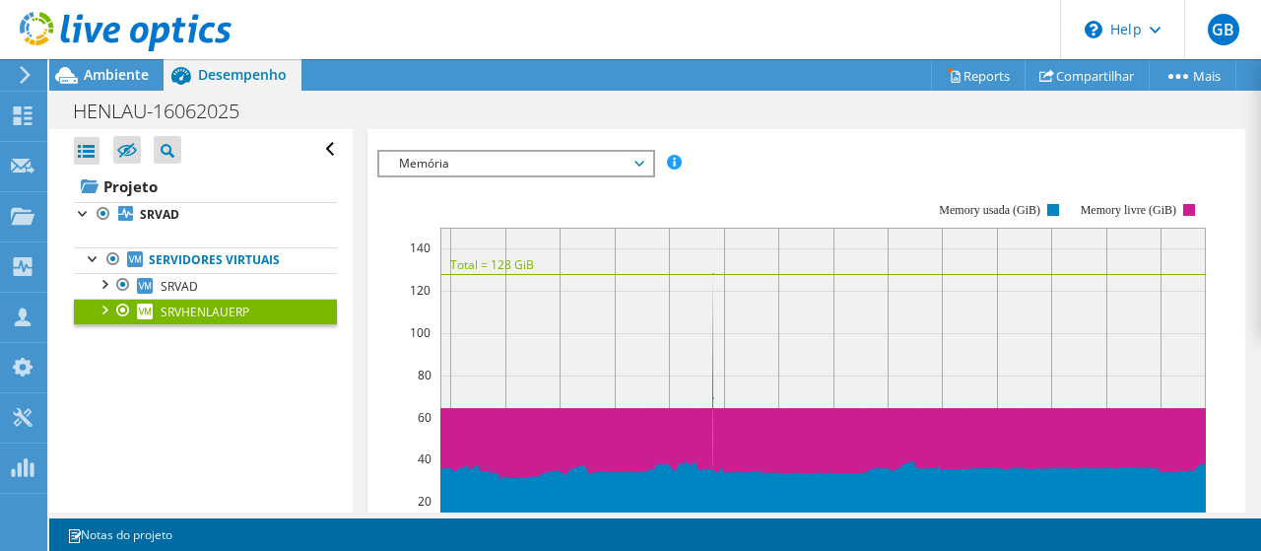
click at [483, 177] on div "Memória IOPS Disk Throughput Tamanho de E/S Latência Profundidade da fila Porce…" at bounding box center [516, 164] width 278 height 28
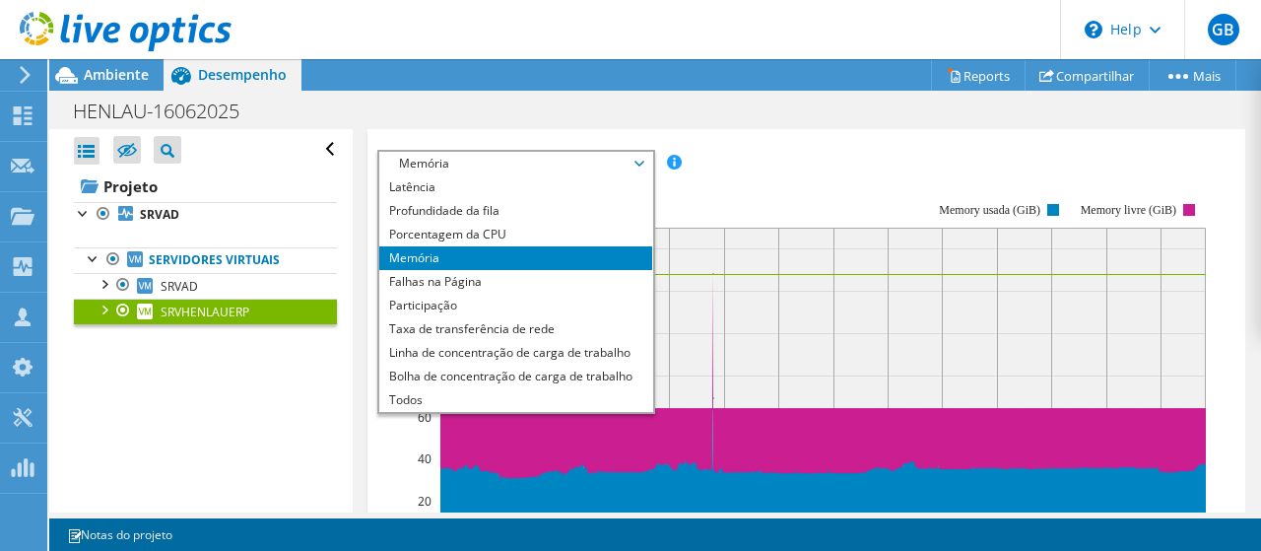
click at [485, 175] on span "Memória" at bounding box center [515, 164] width 253 height 24
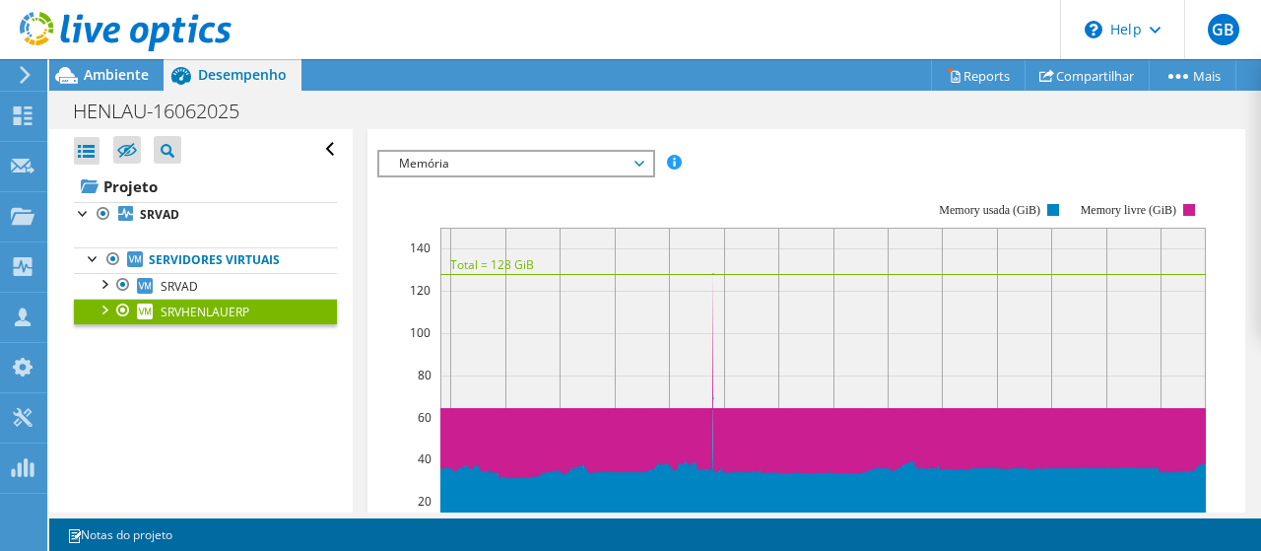
click at [499, 175] on span "Memória" at bounding box center [515, 164] width 253 height 24
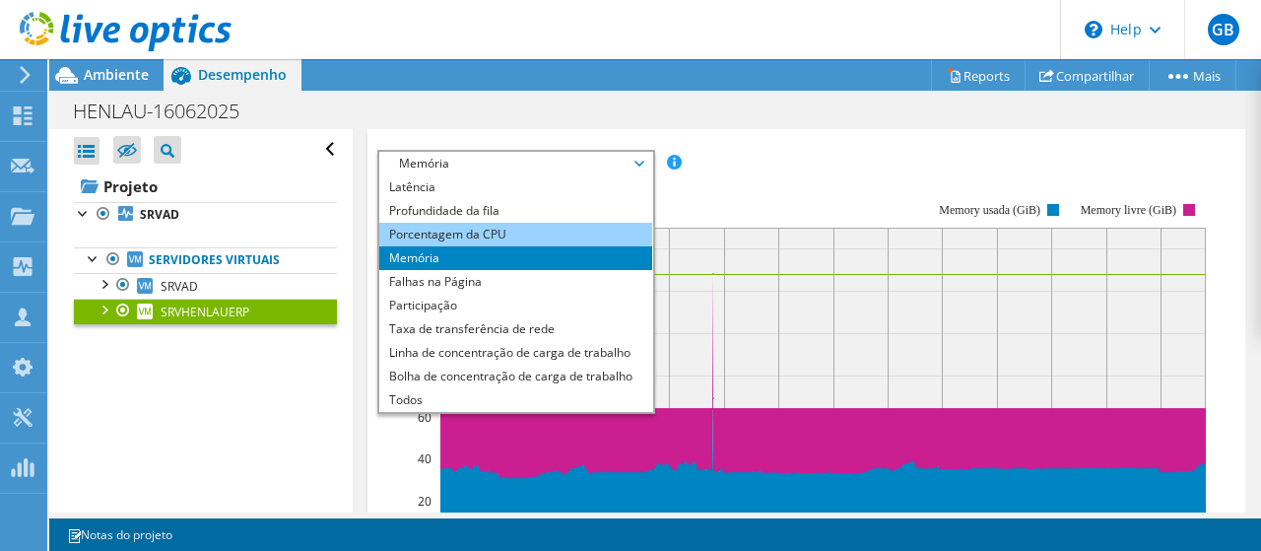
click at [496, 246] on li "Porcentagem da CPU" at bounding box center [515, 235] width 273 height 24
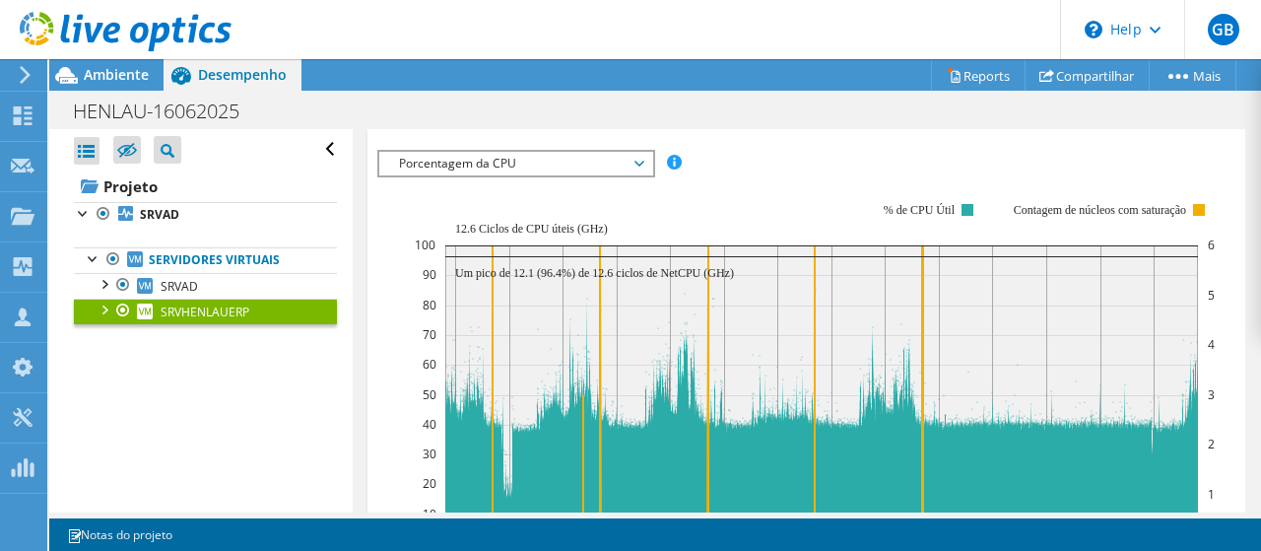
drag, startPoint x: 453, startPoint y: 291, endPoint x: 554, endPoint y: 295, distance: 100.6
click at [479, 294] on rect at bounding box center [815, 373] width 801 height 394
click at [609, 293] on rect at bounding box center [815, 373] width 801 height 394
click at [551, 235] on div "IOPS Disk Throughput Tamanho de E/S Latência Profundidade da fila Porcentagem d…" at bounding box center [806, 493] width 859 height 687
click at [548, 175] on span "Porcentagem da CPU" at bounding box center [515, 164] width 253 height 24
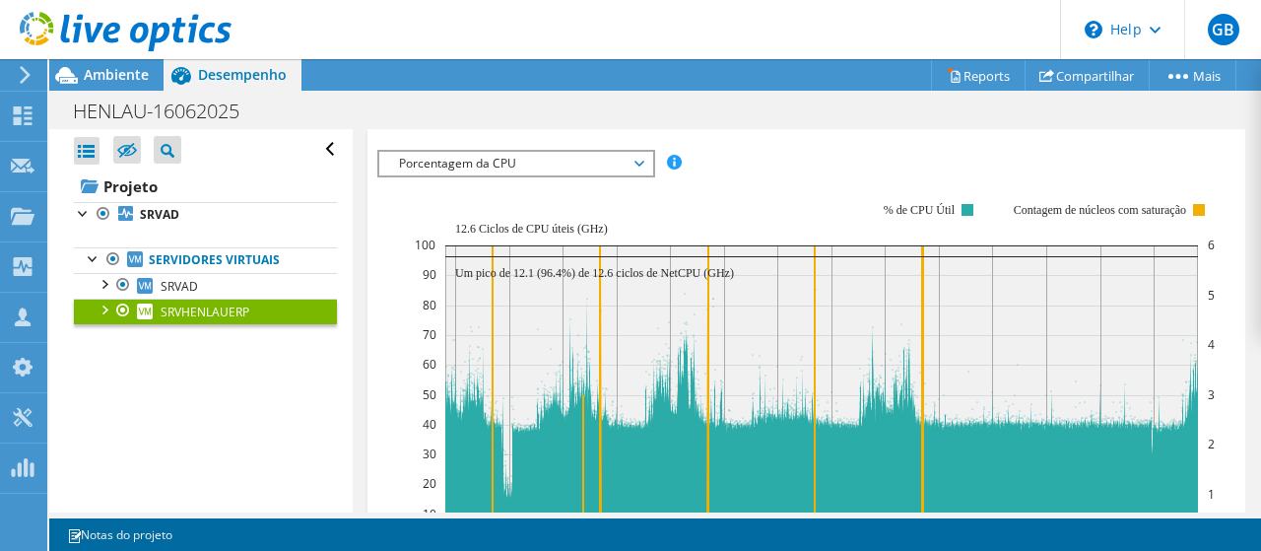
click at [547, 175] on span "Porcentagem da CPU" at bounding box center [515, 164] width 253 height 24
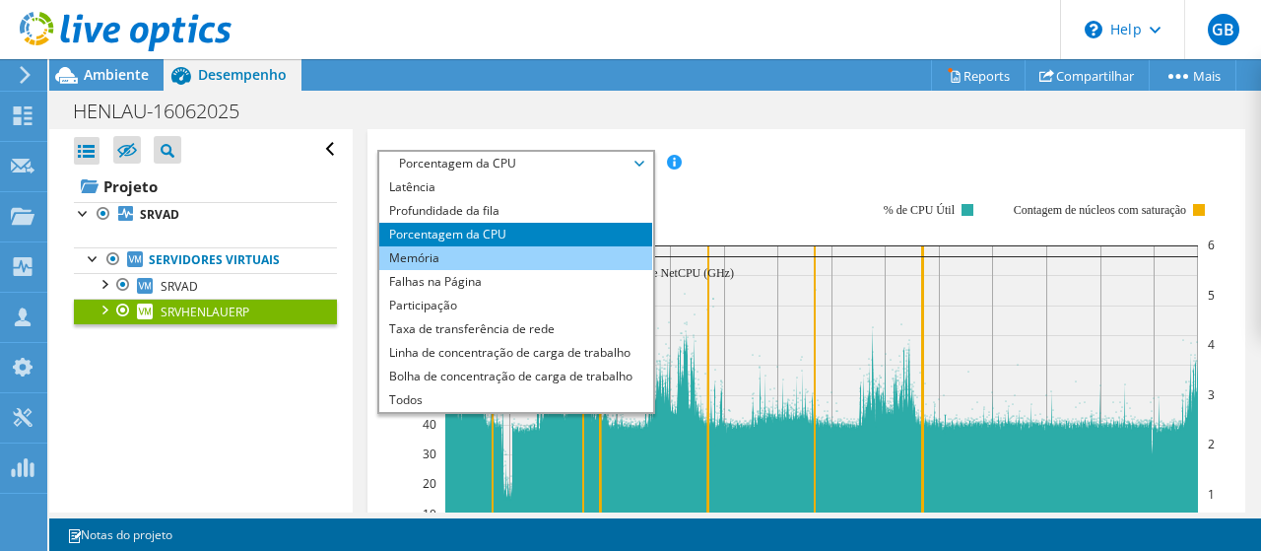
click at [471, 270] on li "Memória" at bounding box center [515, 258] width 273 height 24
